Goal: Information Seeking & Learning: Learn about a topic

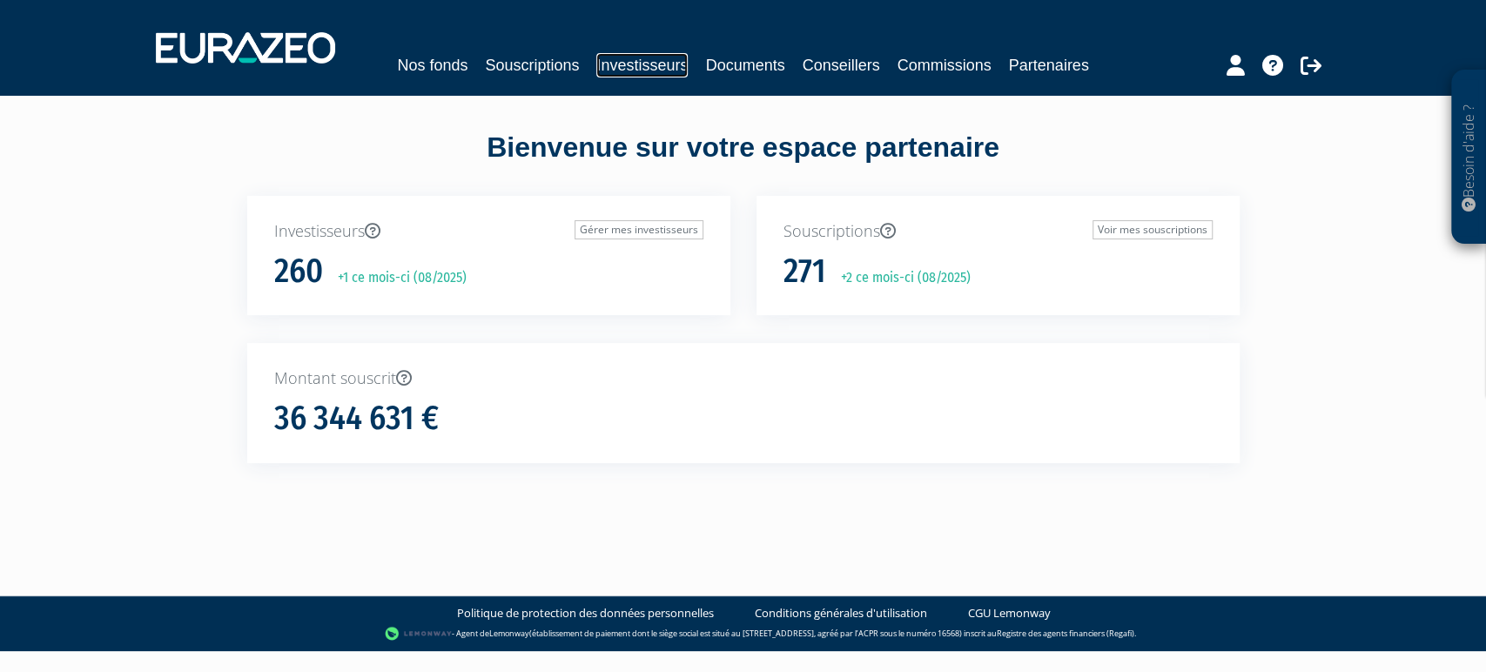
click at [648, 61] on link "Investisseurs" at bounding box center [641, 65] width 91 height 24
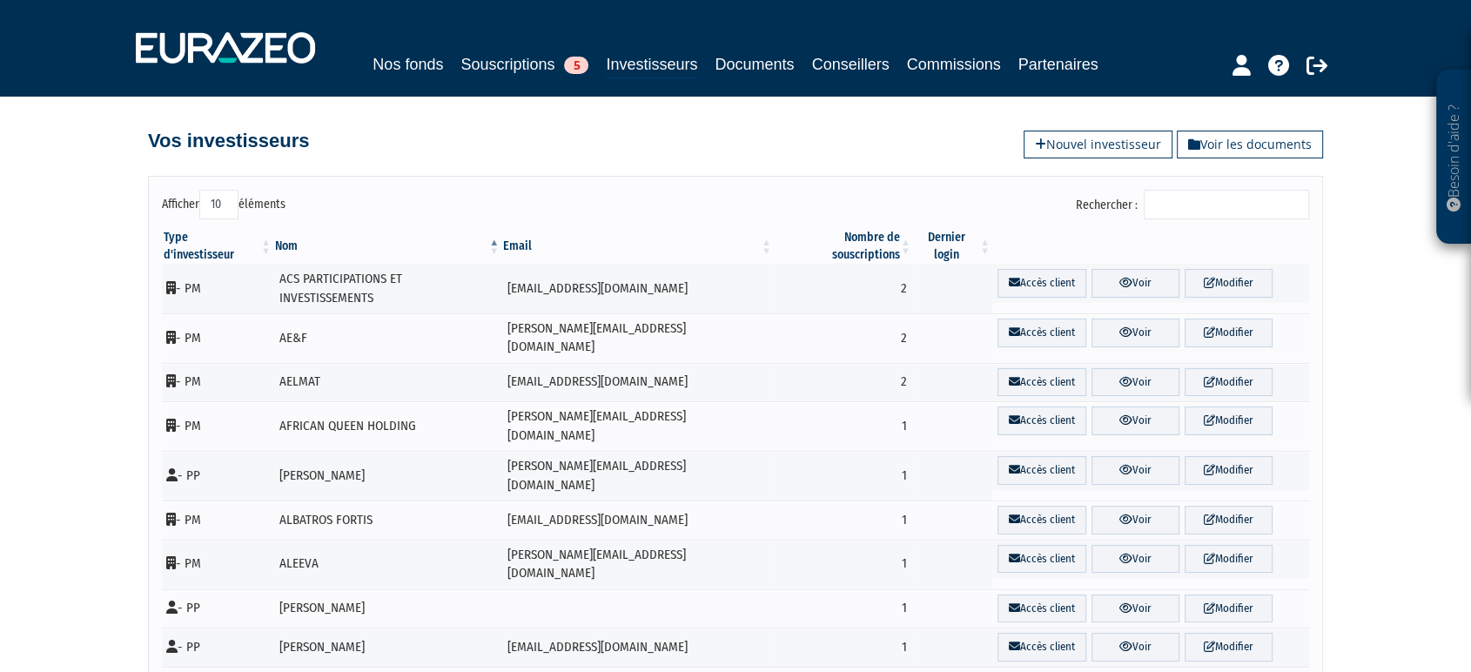
click at [216, 217] on select "10 25 50 100" at bounding box center [218, 205] width 39 height 30
select select "100"
click at [203, 211] on select "10 25 50 100" at bounding box center [218, 205] width 39 height 30
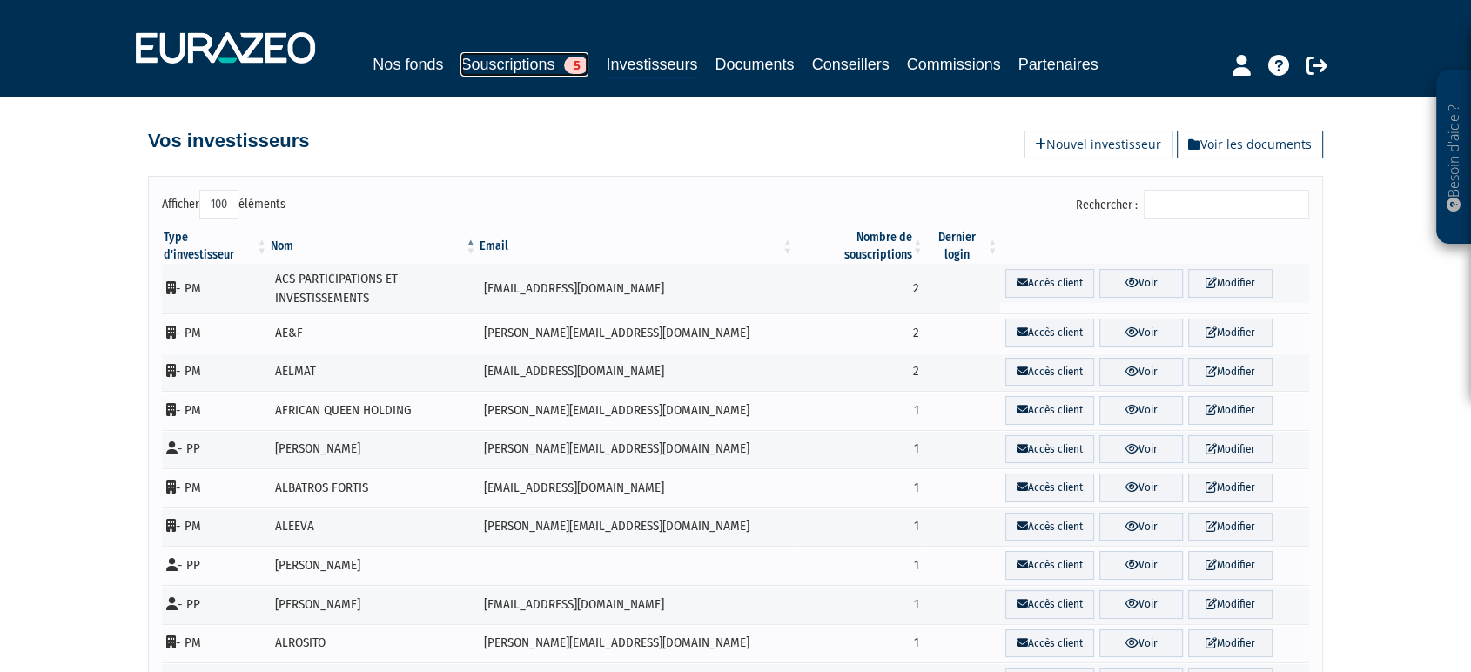
click at [547, 66] on link "Souscriptions 5" at bounding box center [524, 64] width 128 height 24
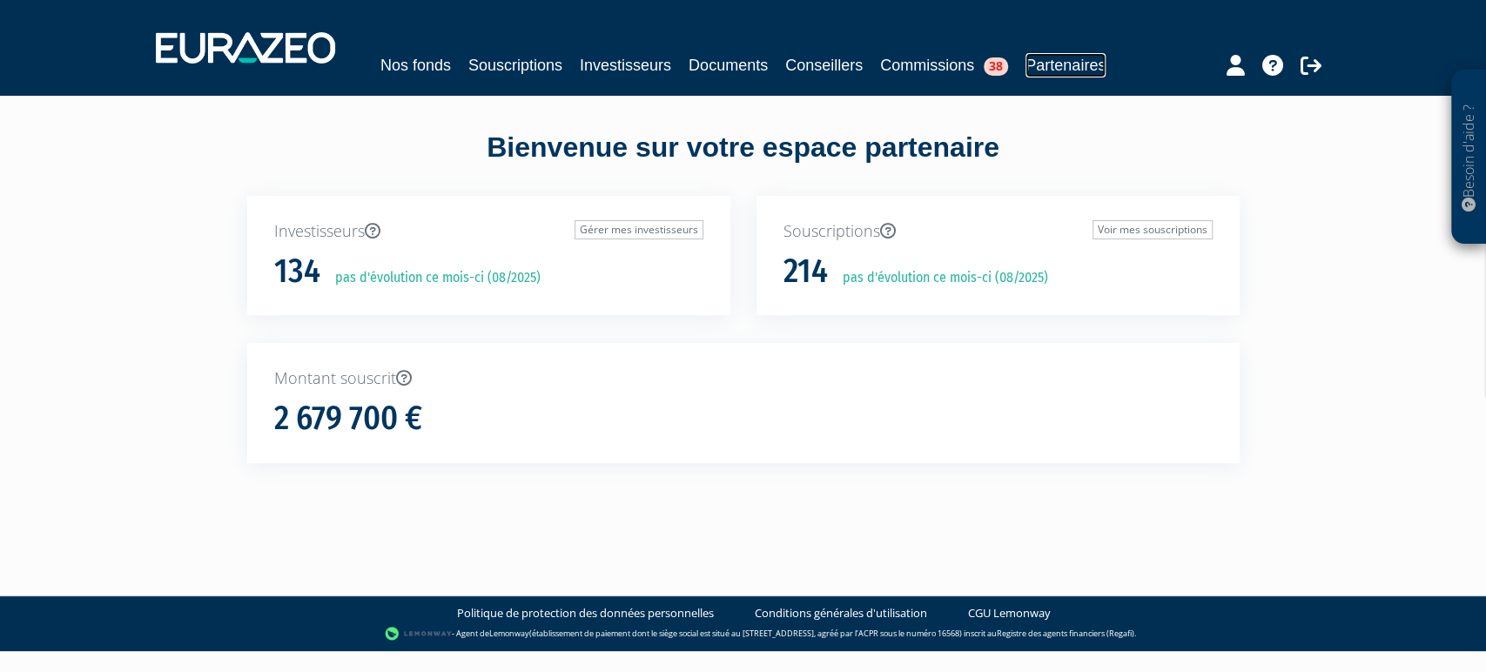
click at [1025, 77] on link "Partenaires" at bounding box center [1065, 65] width 80 height 24
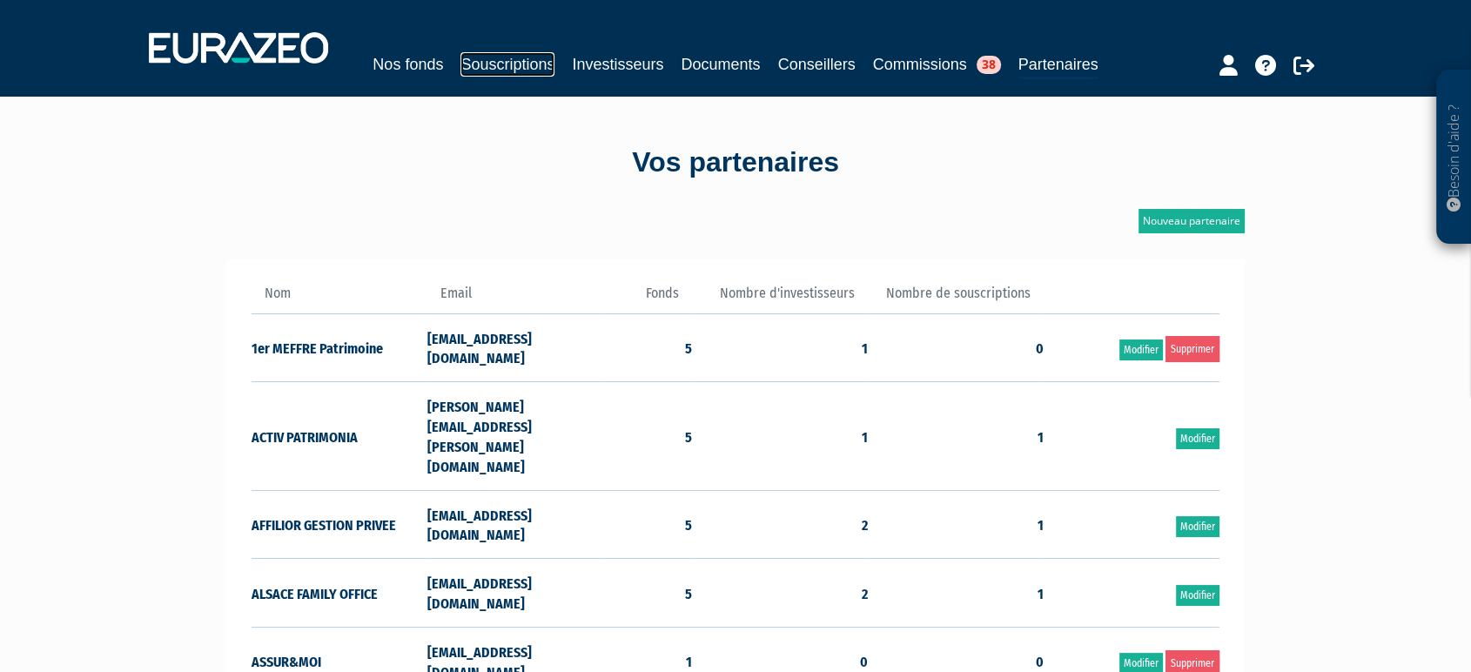
click at [554, 52] on link "Souscriptions" at bounding box center [507, 64] width 94 height 24
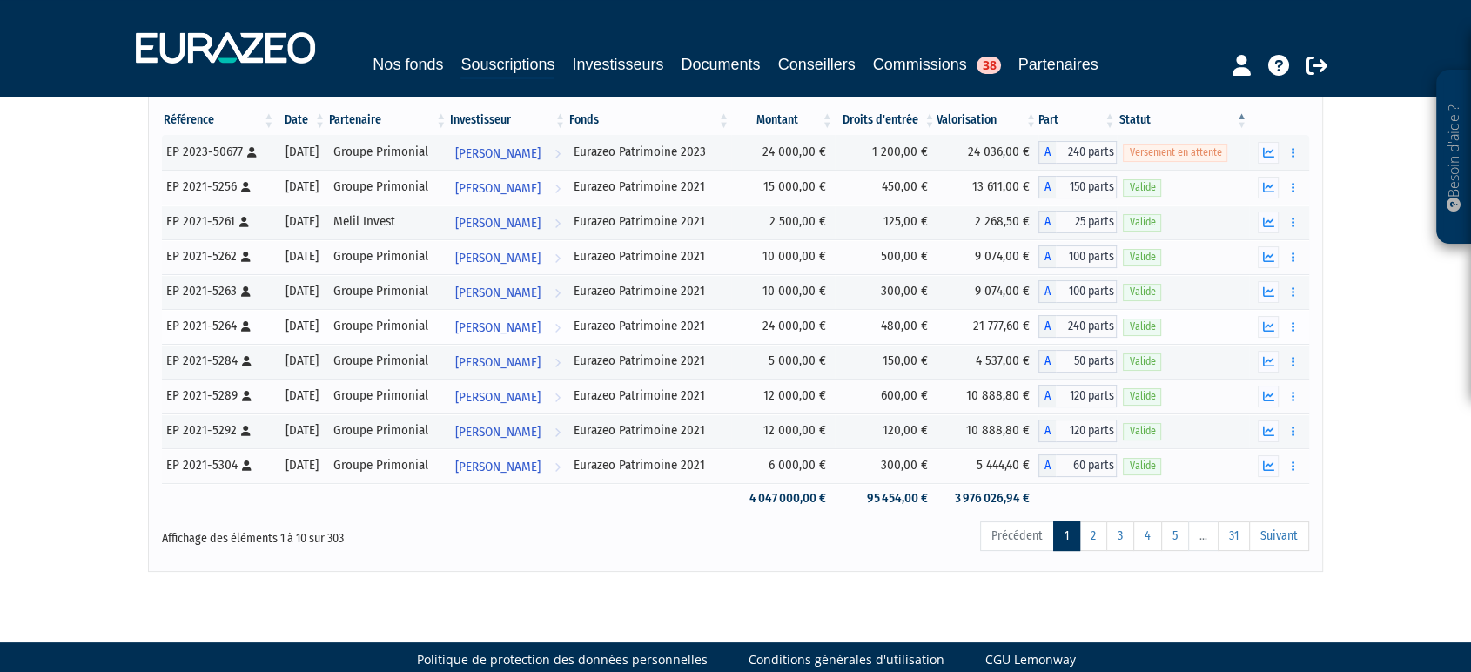
scroll to position [170, 0]
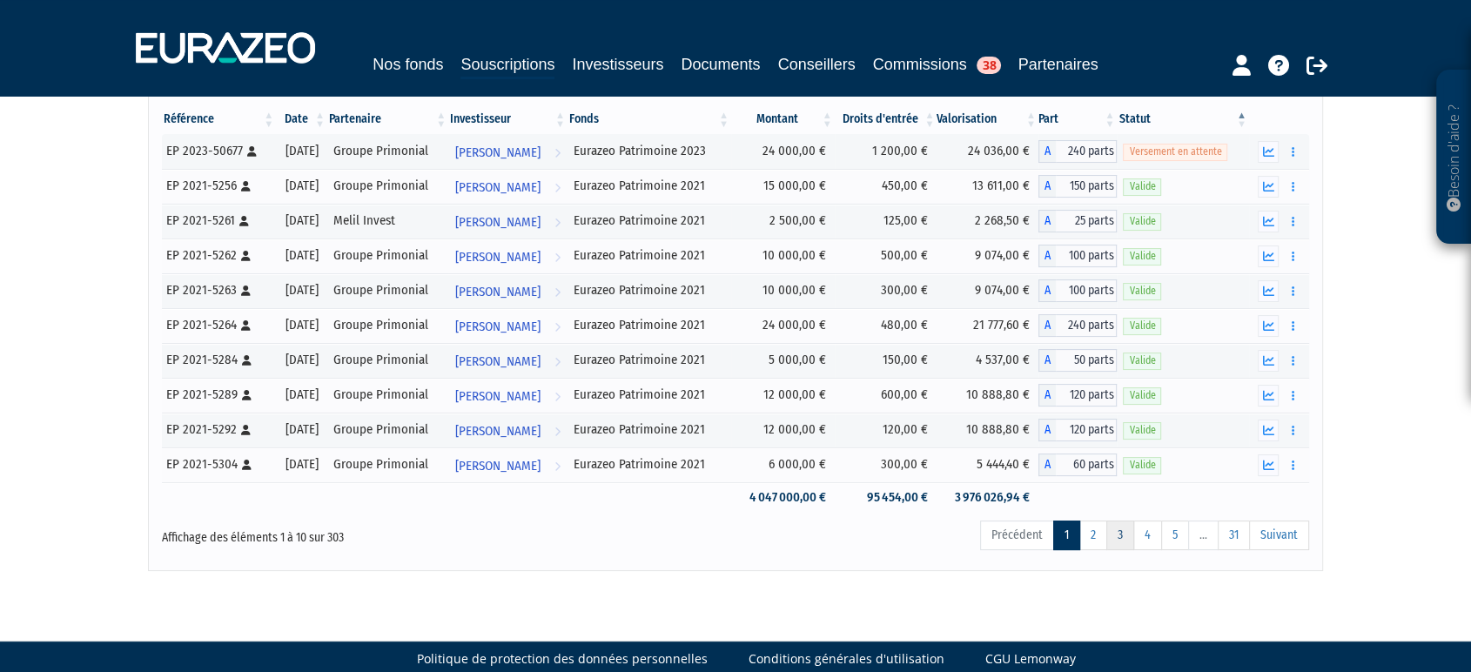
click at [1131, 550] on link "3" at bounding box center [1120, 535] width 28 height 30
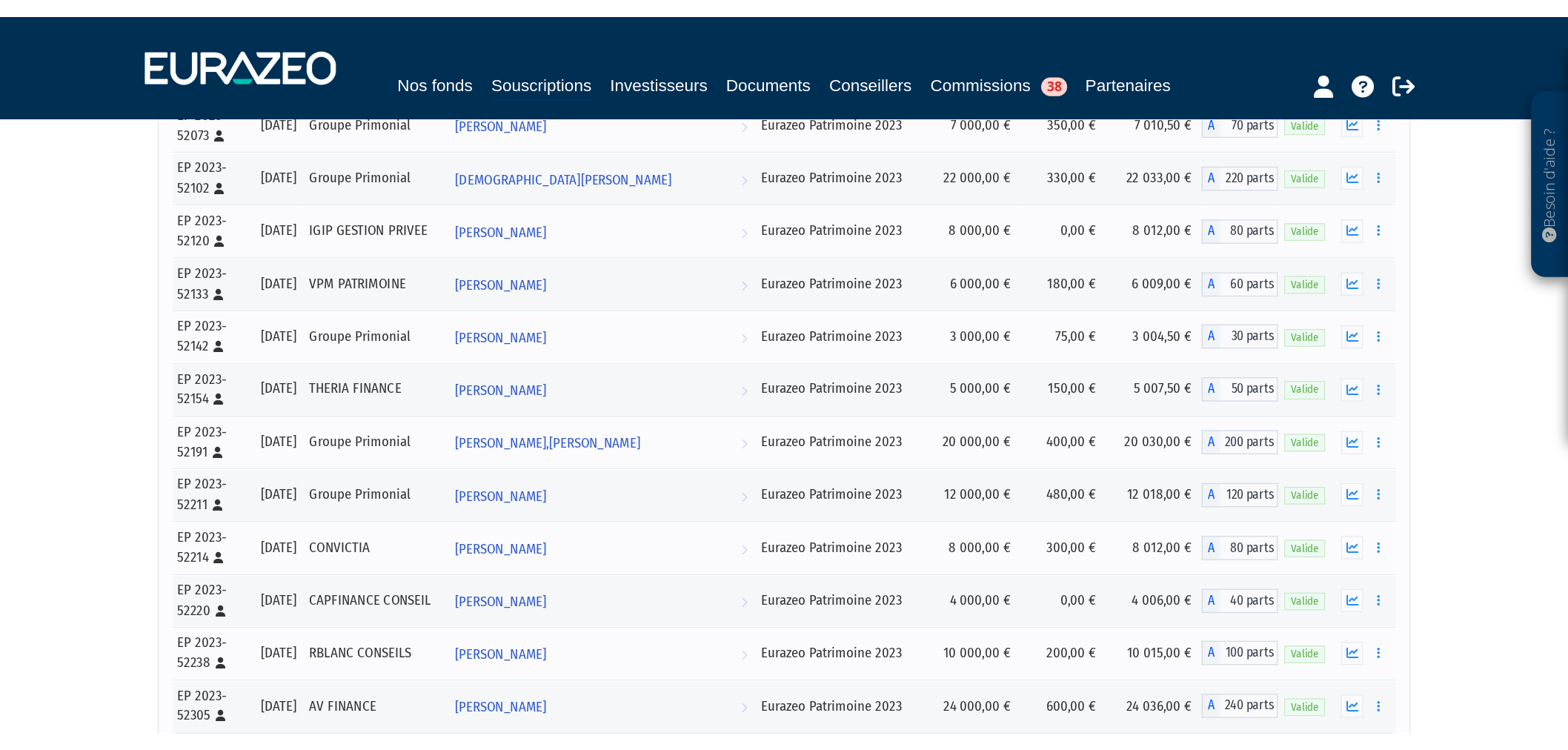
scroll to position [8690, 0]
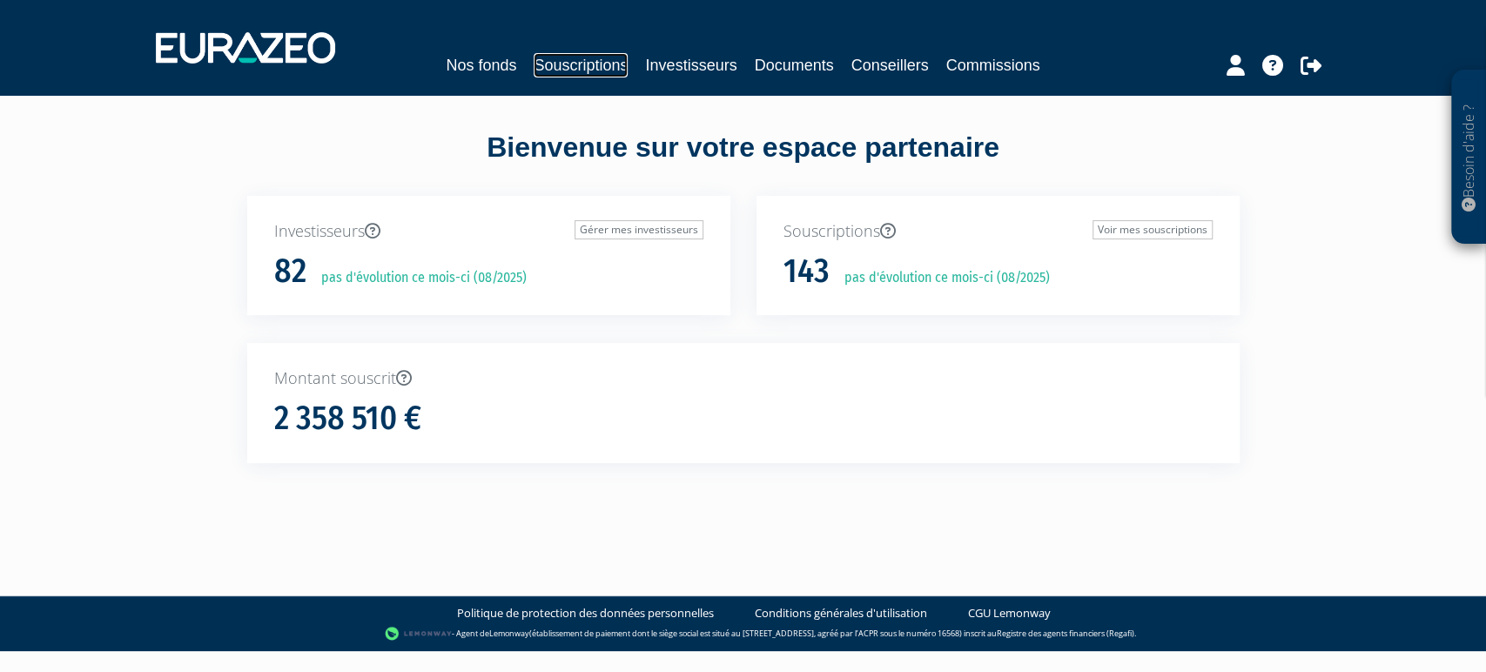
click at [574, 66] on link "Souscriptions" at bounding box center [581, 65] width 94 height 24
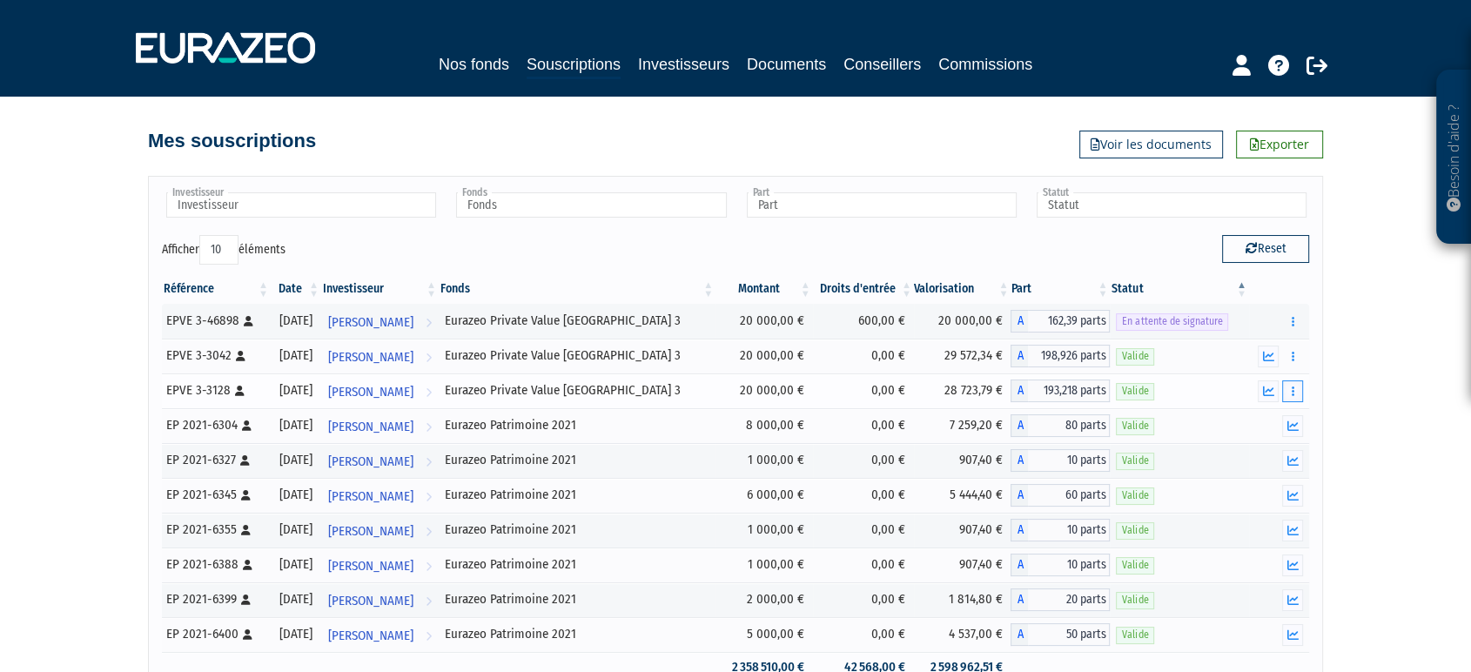
click at [1299, 399] on button "button" at bounding box center [1292, 391] width 21 height 22
click at [1320, 395] on div "Référence Date Investisseur Fonds Montant Droits d'entrée Valorisation Part Sta…" at bounding box center [735, 478] width 1173 height 419
click at [1293, 326] on icon "button" at bounding box center [1292, 321] width 3 height 11
click at [1357, 339] on div "Besoin d'aide ? × J'ai besoin d'aide Si vous avez une question à propos du fonc…" at bounding box center [735, 370] width 1471 height 741
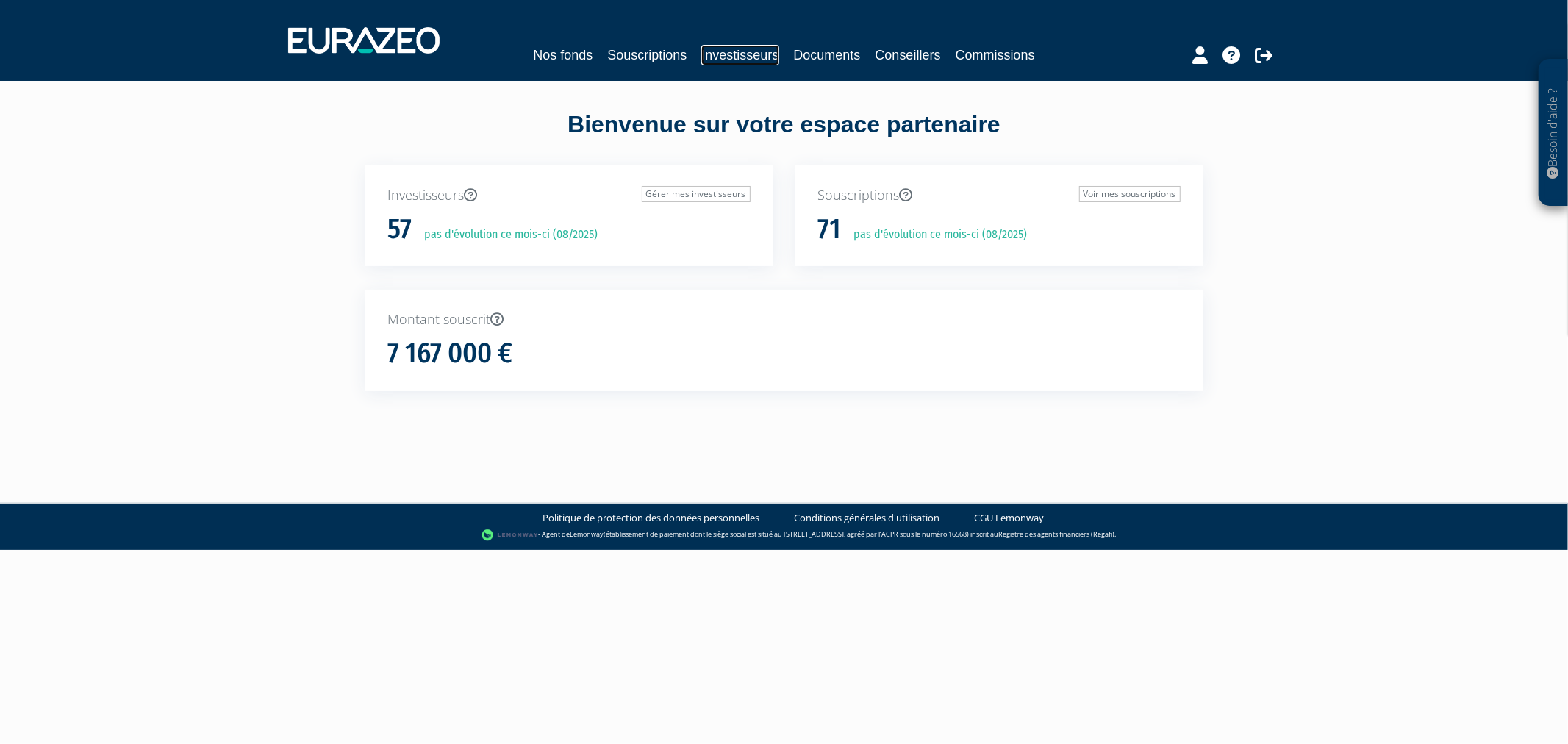
click at [754, 54] on link "Investisseurs" at bounding box center [739, 55] width 77 height 20
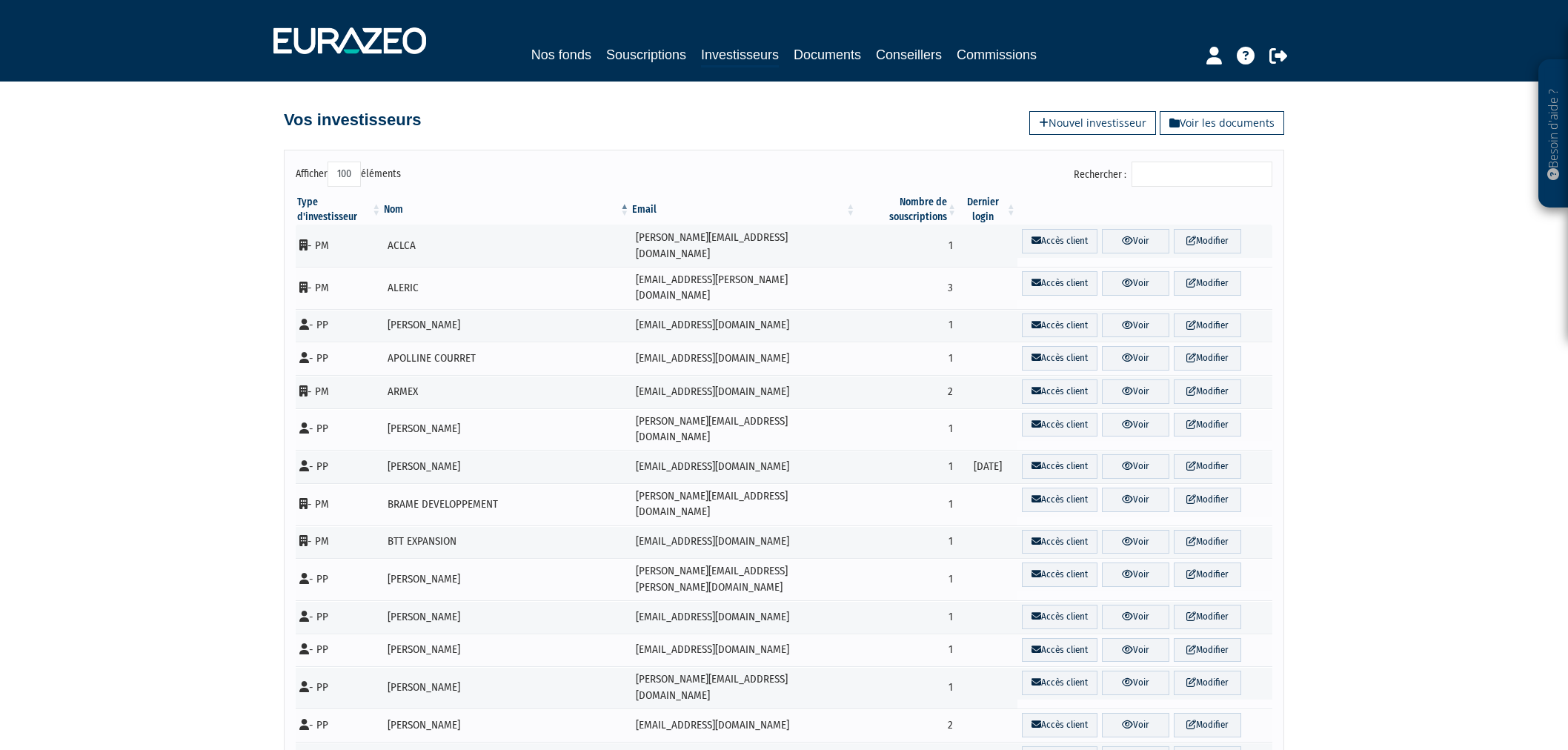
select select "100"
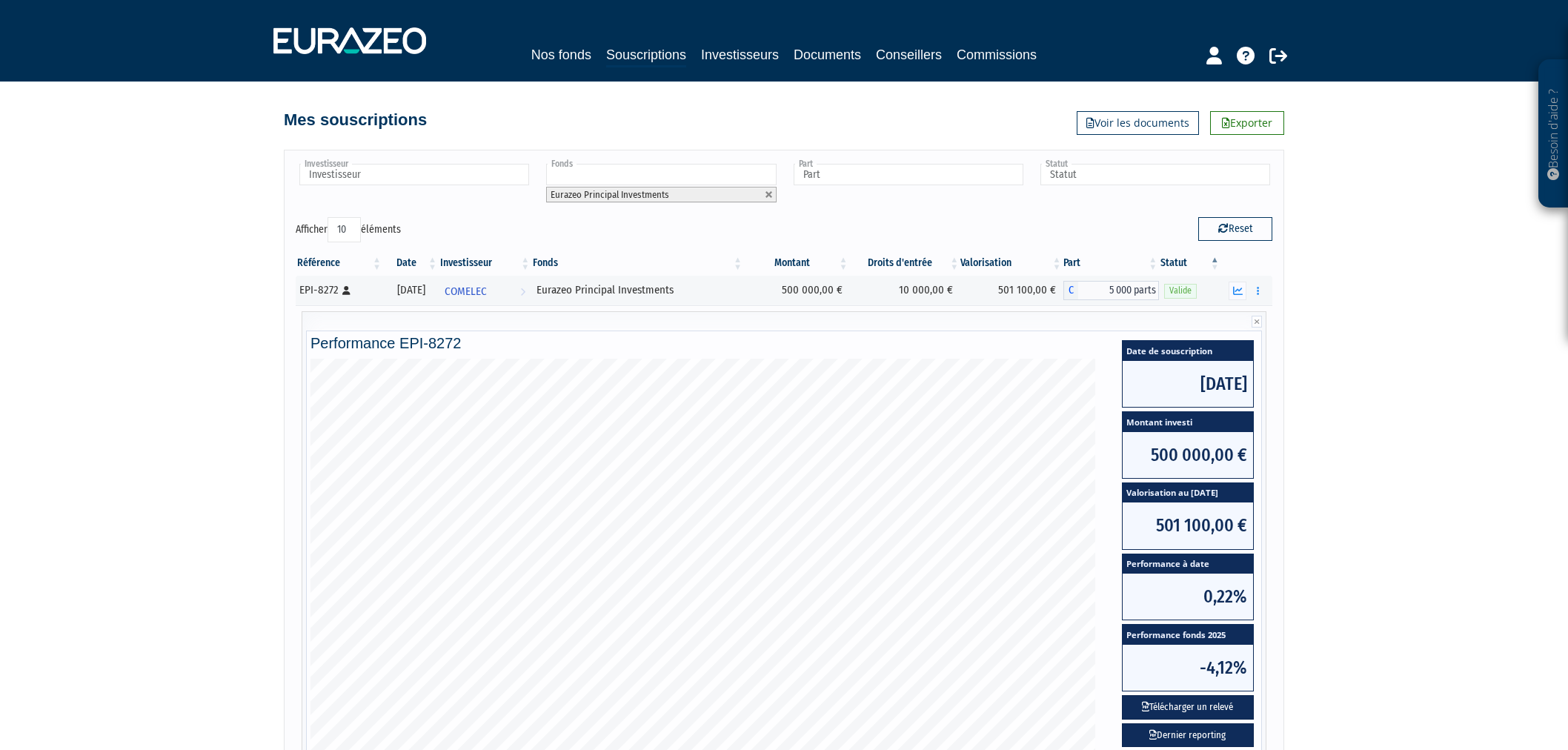
scroll to position [228, 0]
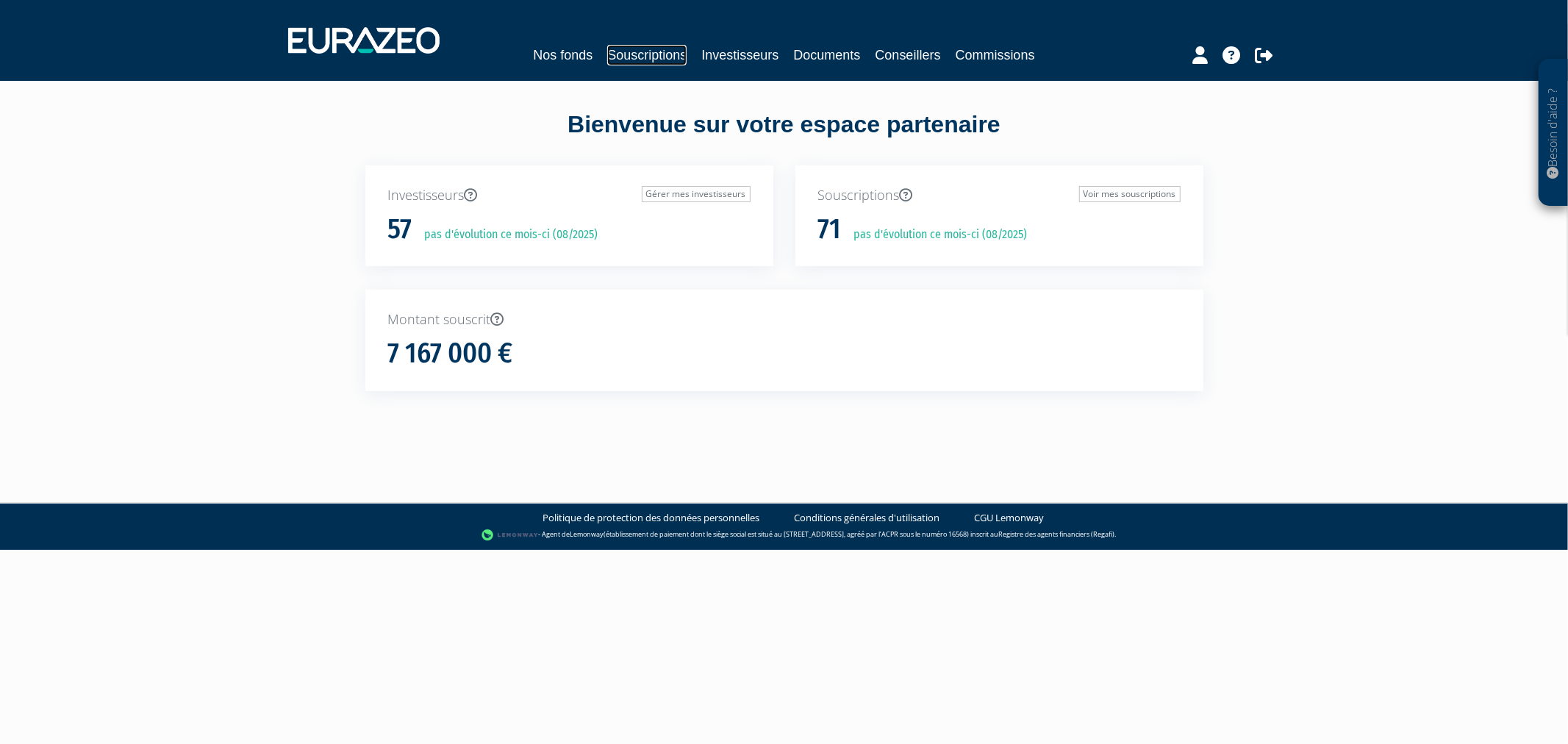
click at [660, 60] on link "Souscriptions" at bounding box center [647, 55] width 79 height 20
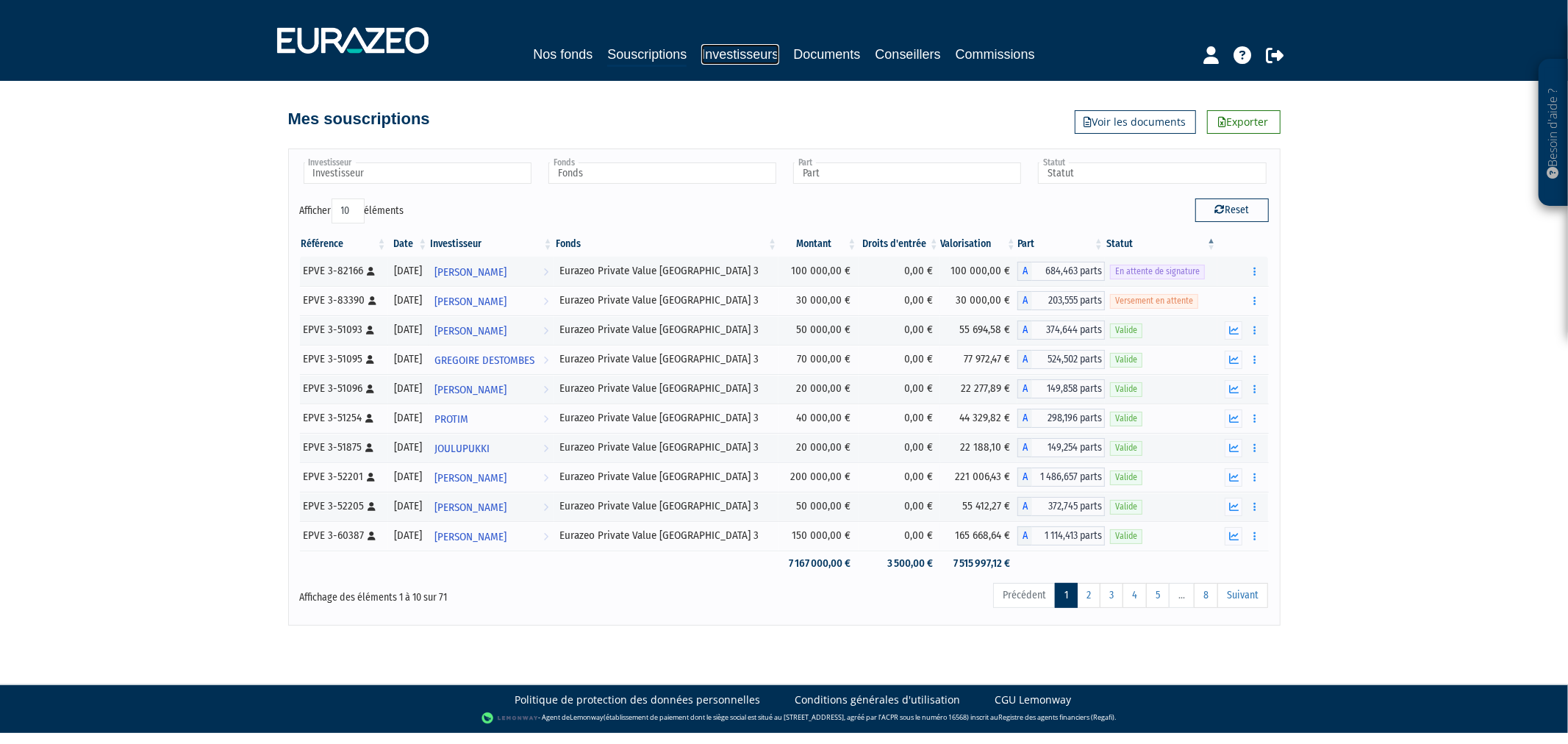
click at [704, 60] on link "Investisseurs" at bounding box center [739, 54] width 77 height 20
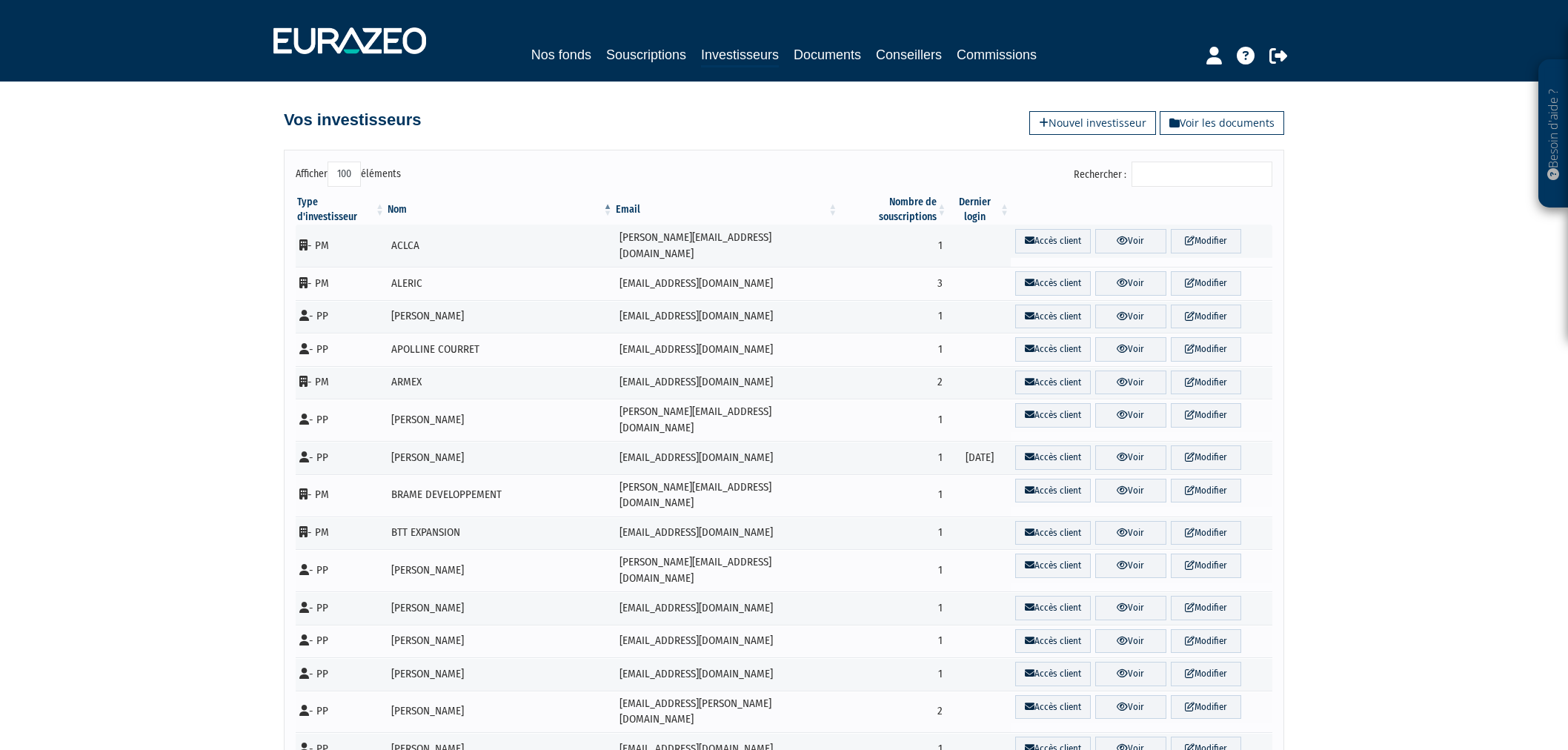
select select "100"
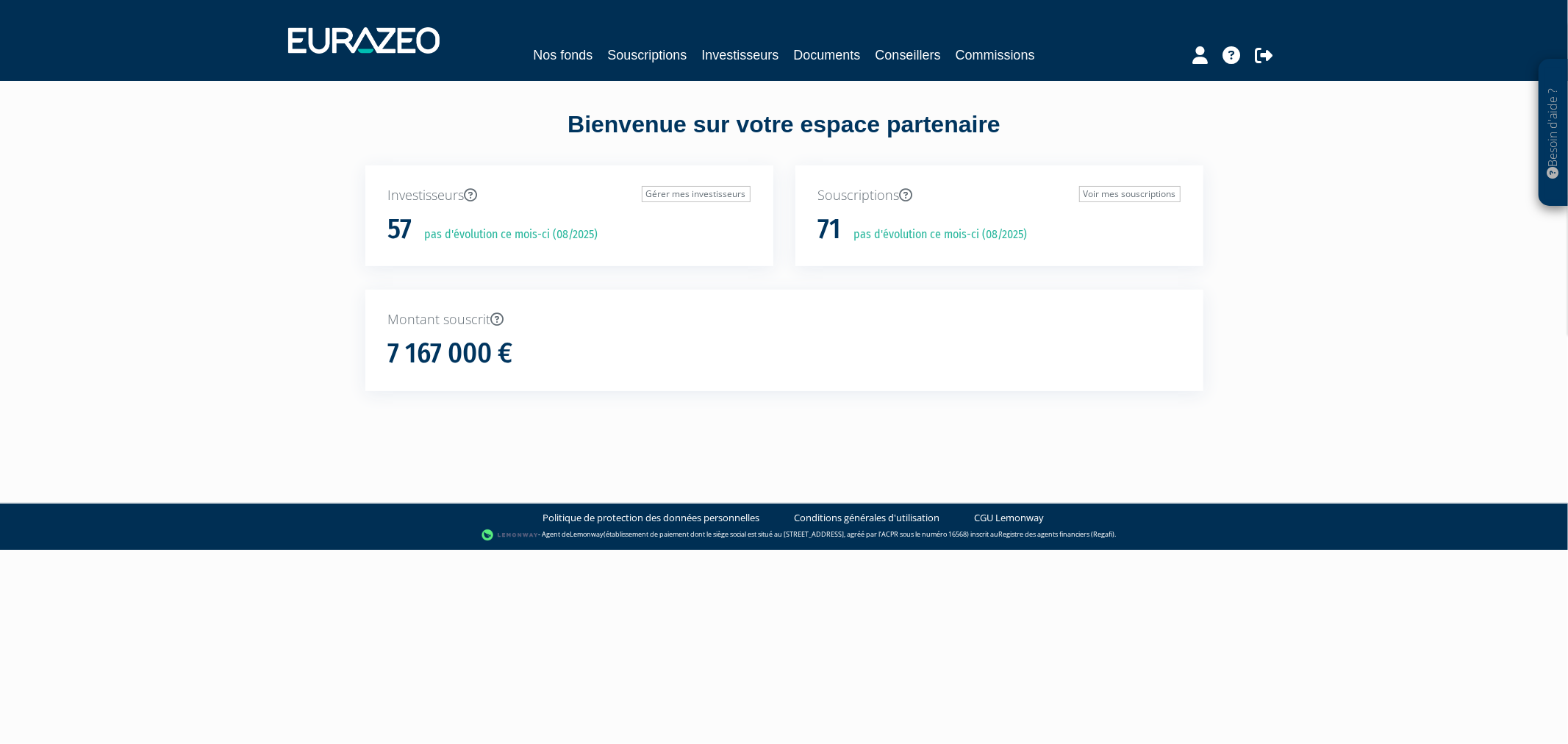
click at [735, 66] on div "Nos fonds Souscriptions Investisseurs Documents Conseillers Commissions" at bounding box center [784, 41] width 1013 height 54
click at [739, 61] on link "Investisseurs" at bounding box center [739, 55] width 77 height 20
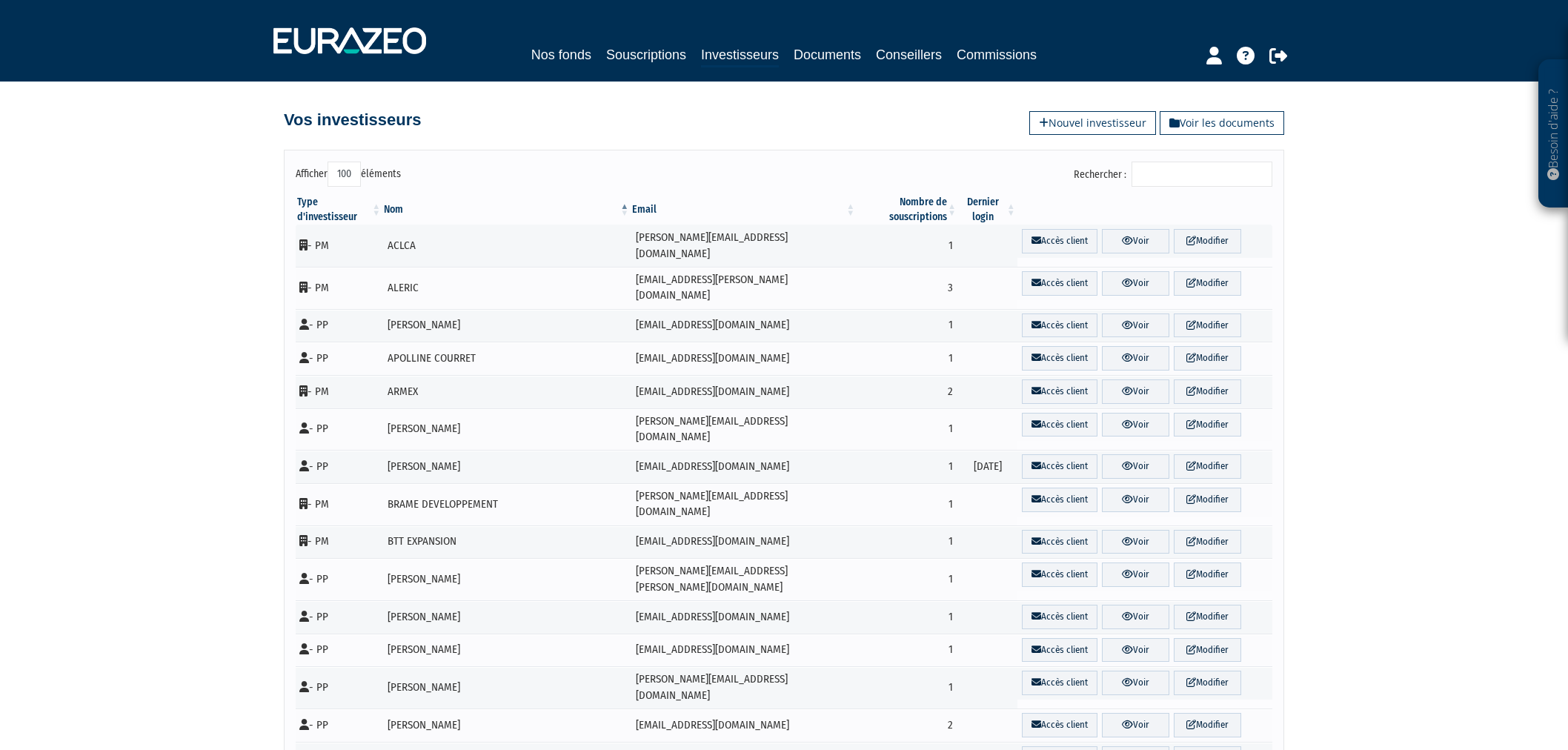
select select "100"
click at [1187, 184] on input "Rechercher :" at bounding box center [1201, 175] width 140 height 26
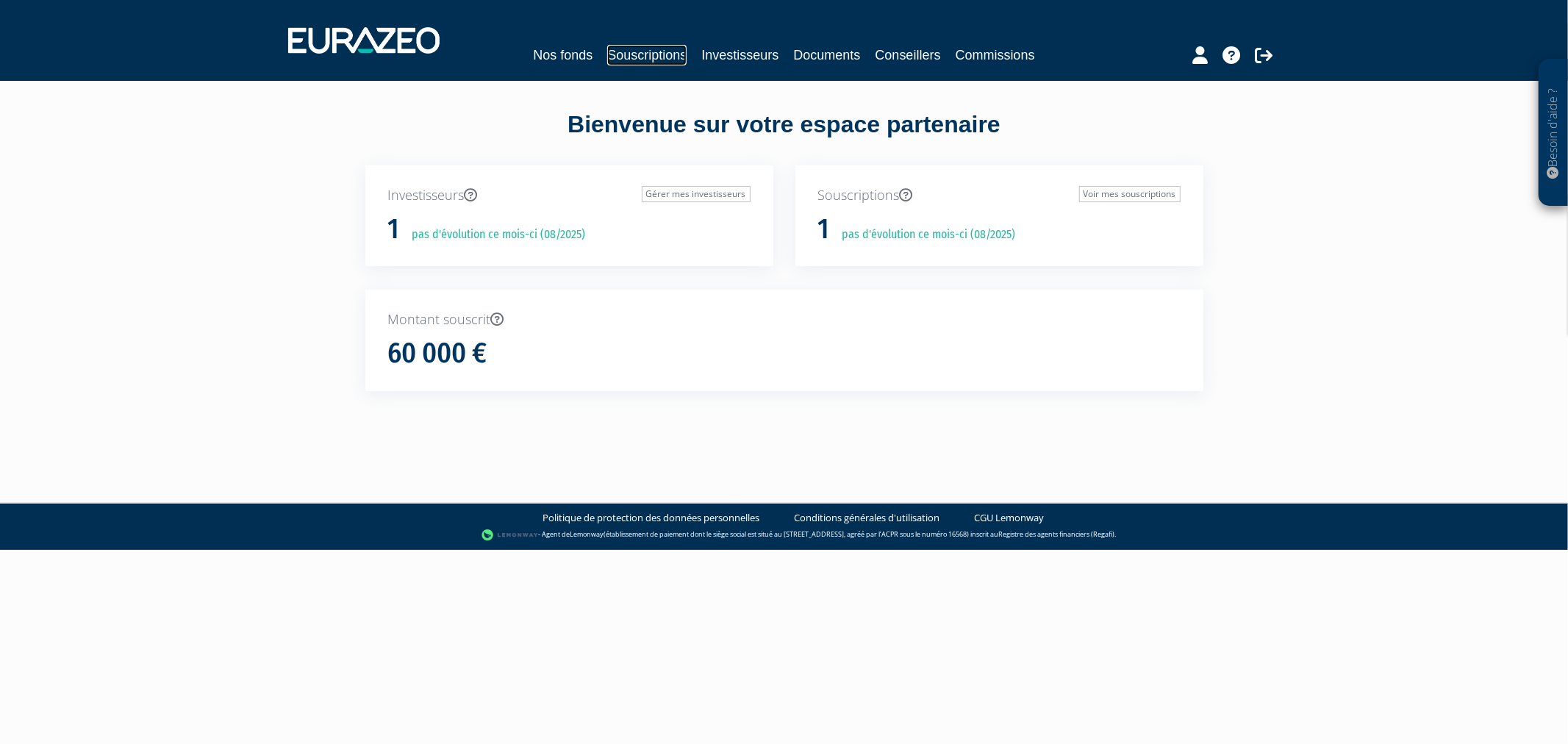
click at [627, 54] on link "Souscriptions" at bounding box center [647, 55] width 79 height 20
click at [641, 47] on link "Souscriptions" at bounding box center [647, 55] width 79 height 20
click at [642, 62] on link "Souscriptions" at bounding box center [647, 55] width 79 height 20
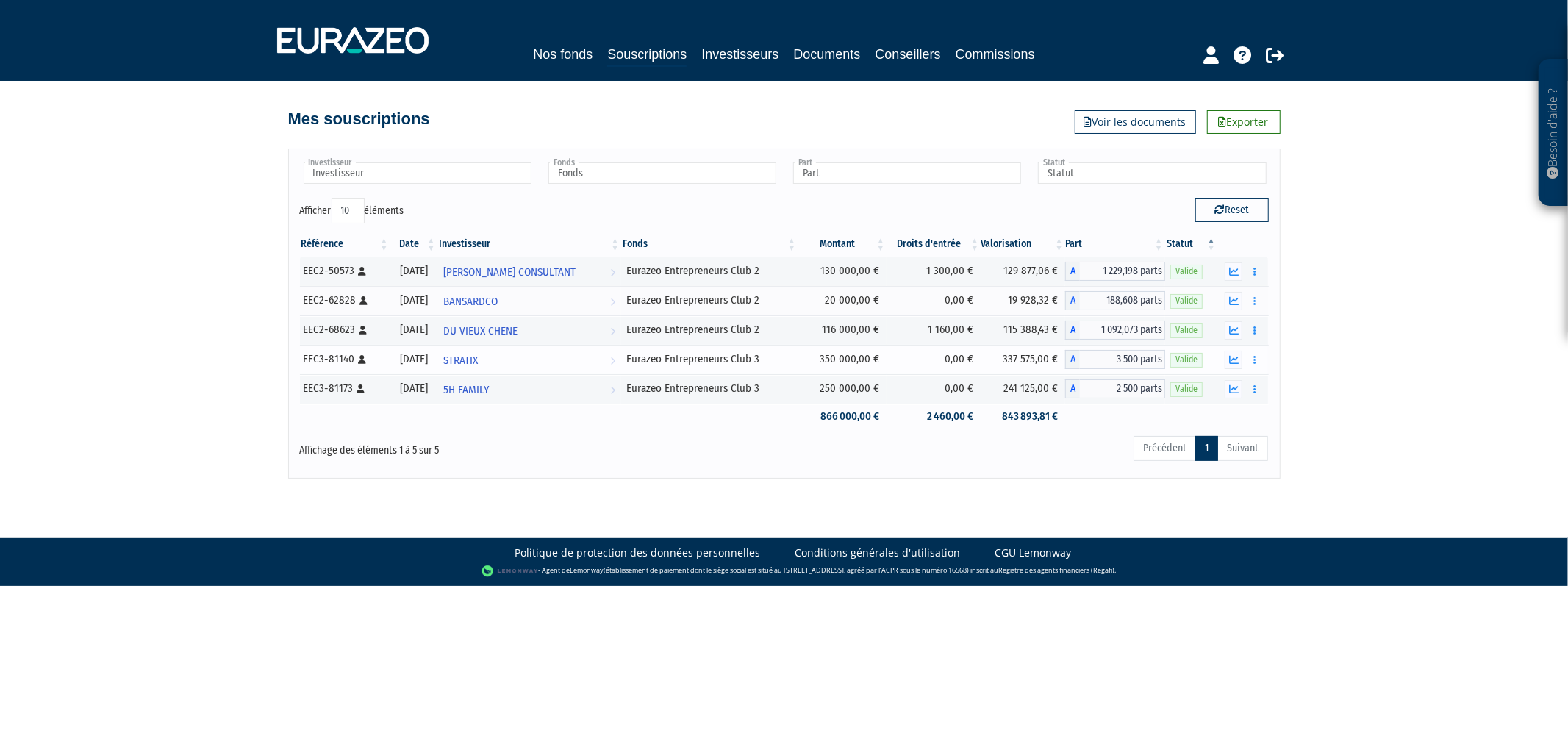
drag, startPoint x: 799, startPoint y: 394, endPoint x: 649, endPoint y: 353, distance: 155.5
click at [649, 353] on tbody "EEC2-50573 [Français] Personne physique [DATE] [PERSON_NAME] CONSULTANT Voir l'…" at bounding box center [784, 343] width 968 height 173
click at [573, 447] on div "Affichage des éléments 1 à 5 sur 5" at bounding box center [495, 446] width 391 height 24
drag, startPoint x: 989, startPoint y: 37, endPoint x: 1003, endPoint y: 55, distance: 22.8
click at [989, 37] on div "Nos fonds Souscriptions Investisseurs Documents Conseillers Commissions" at bounding box center [784, 41] width 1035 height 54
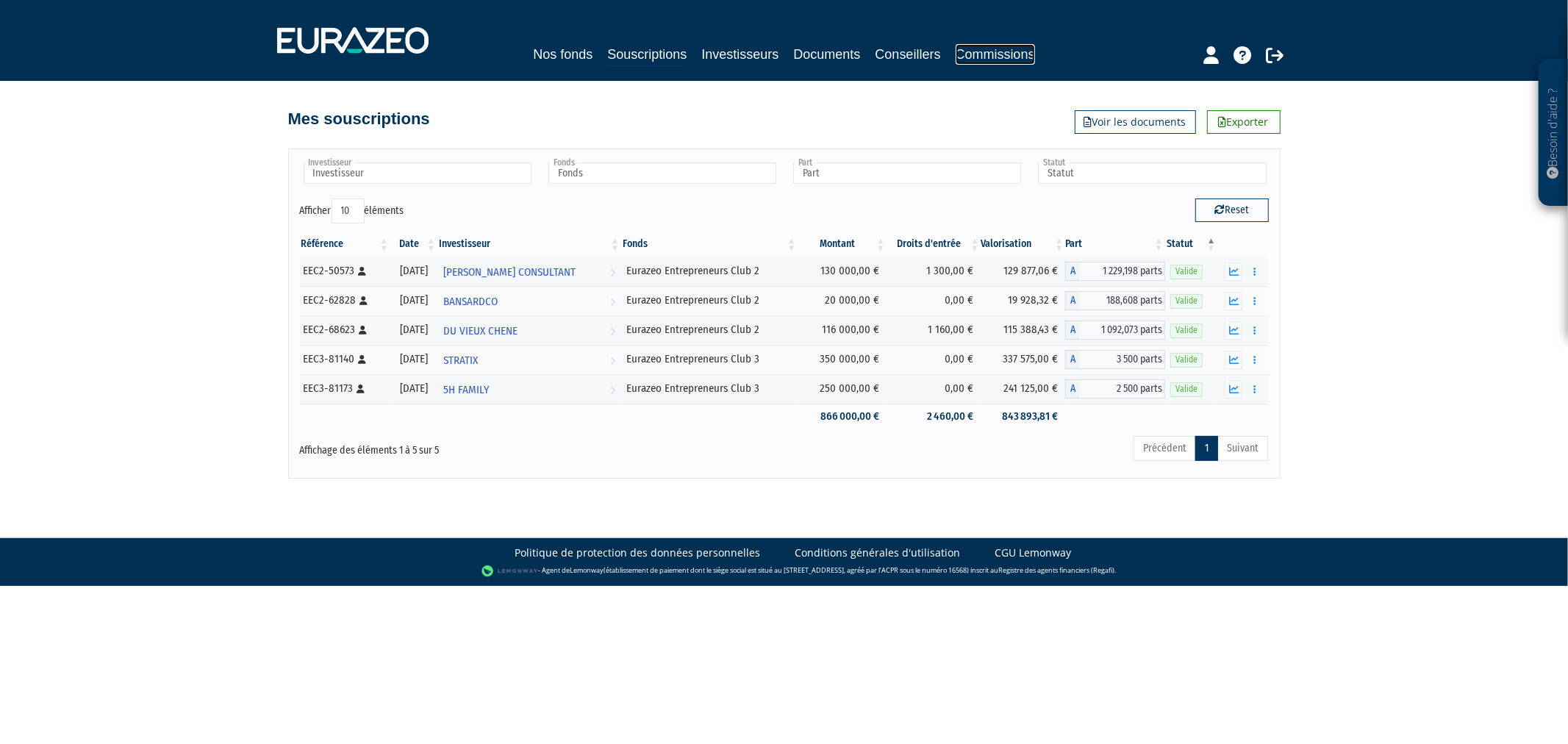
click at [1003, 56] on link "Commissions" at bounding box center [995, 54] width 79 height 20
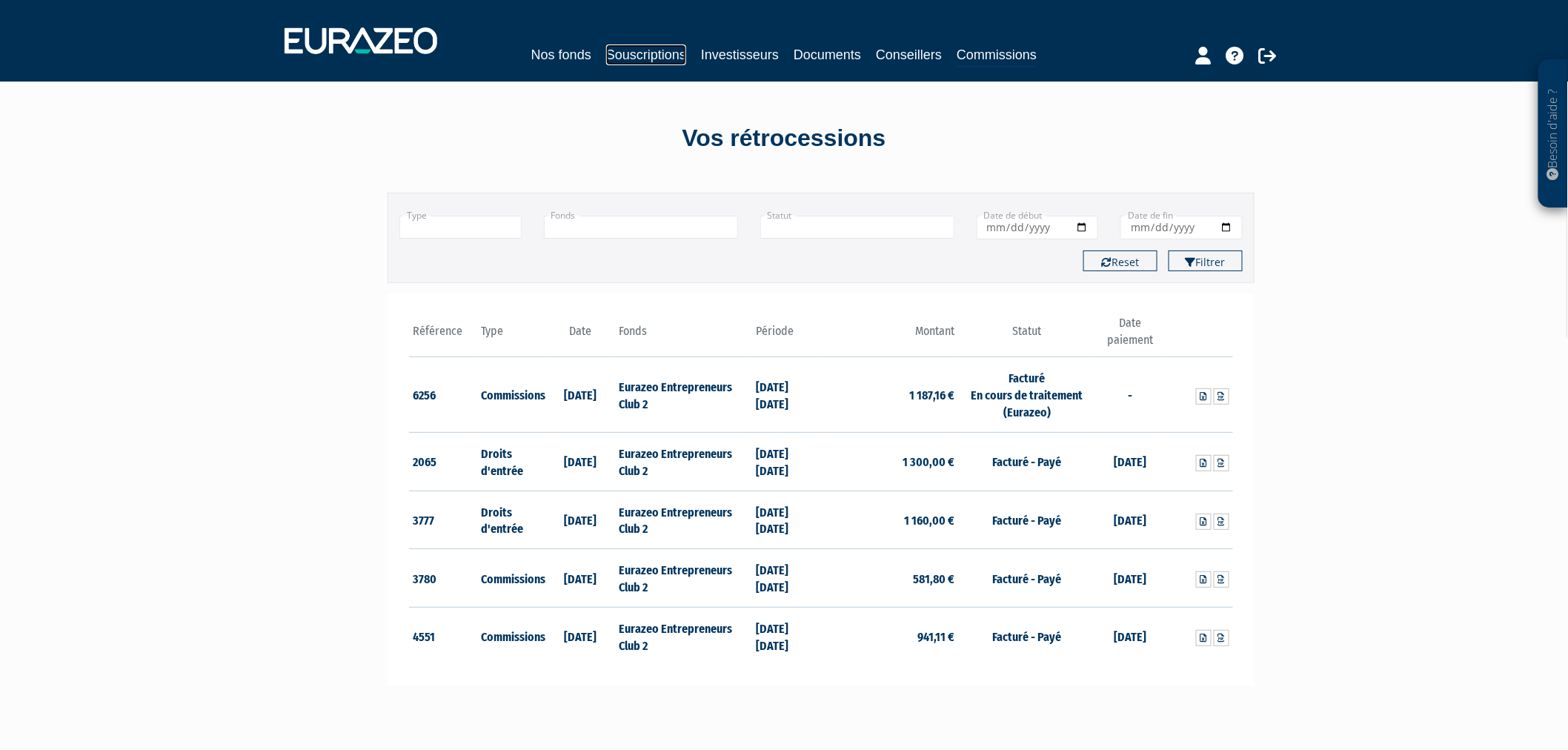
click at [639, 52] on link "Souscriptions" at bounding box center [646, 54] width 80 height 20
